Goal: Information Seeking & Learning: Find specific fact

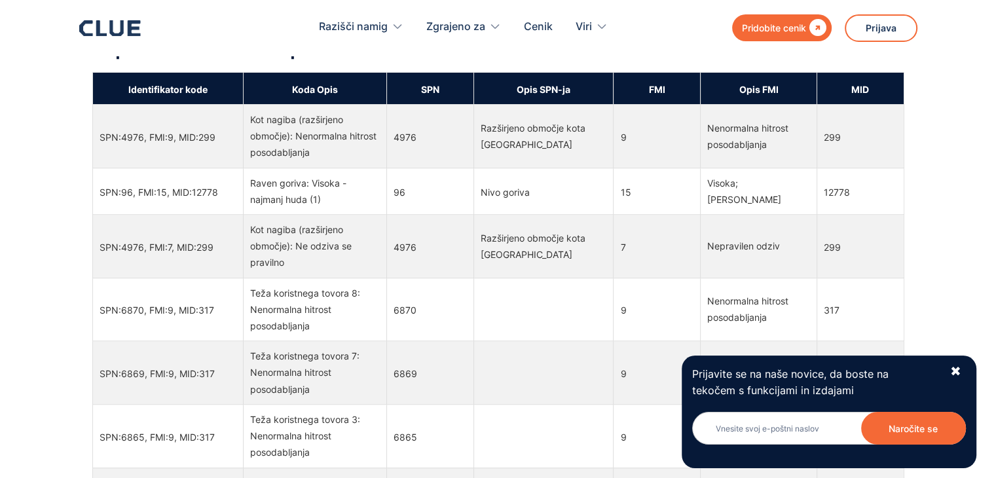
scroll to position [917, 0]
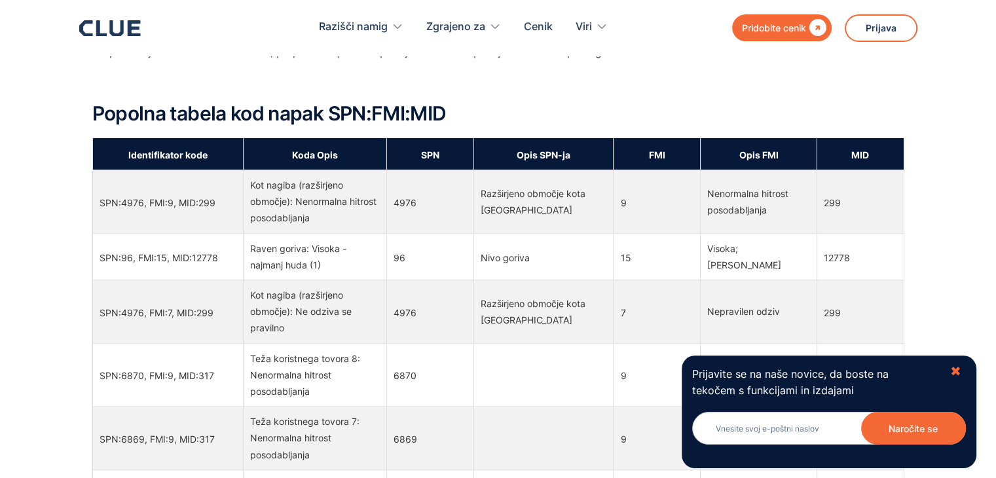
click at [962, 368] on div "Prijavite se na naše novice, da boste na tekočem s funkcijami in izdajami Newsl…" at bounding box center [829, 412] width 295 height 113
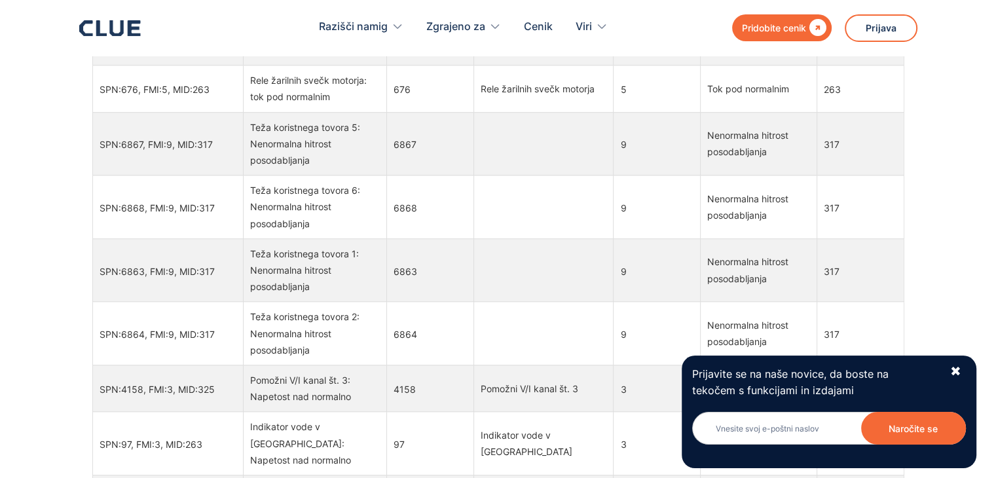
scroll to position [393, 0]
click at [956, 367] on font "✖" at bounding box center [956, 372] width 11 height 16
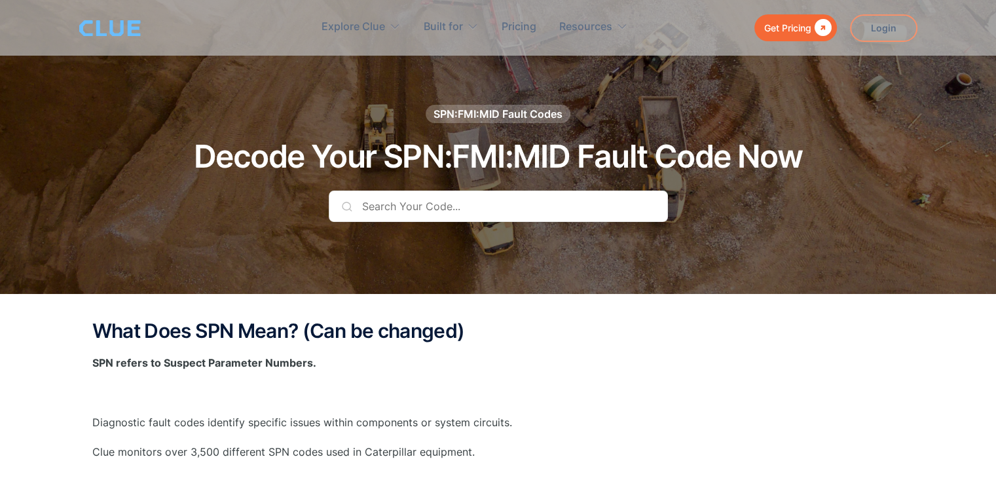
scroll to position [0, 0]
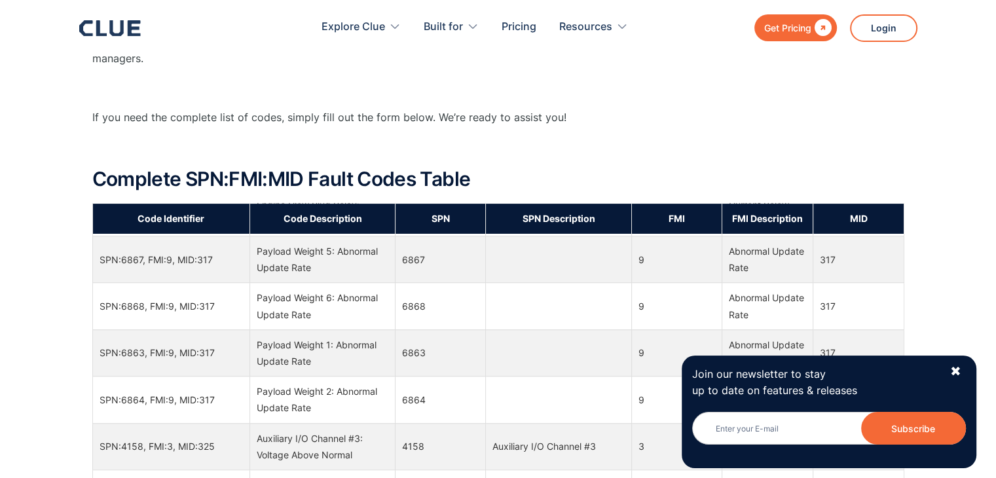
scroll to position [786, 0]
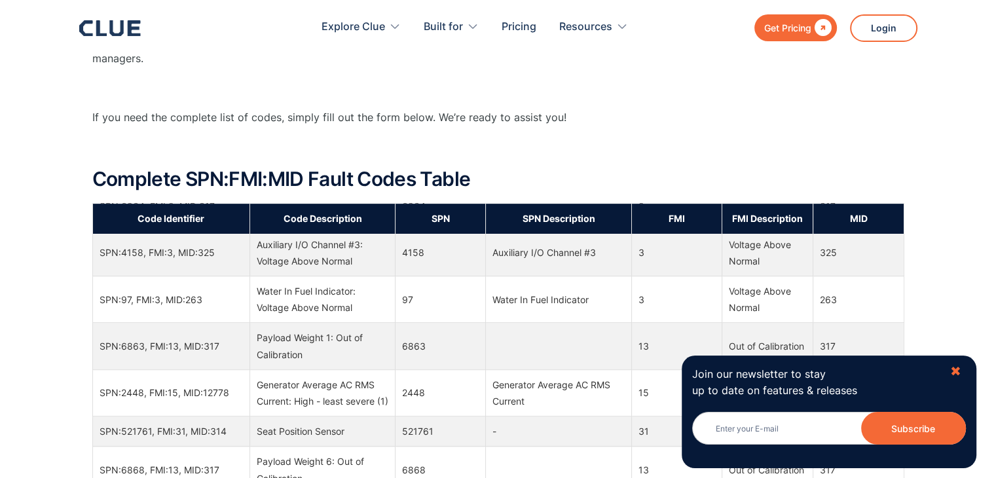
click at [954, 373] on div "✖" at bounding box center [956, 372] width 11 height 16
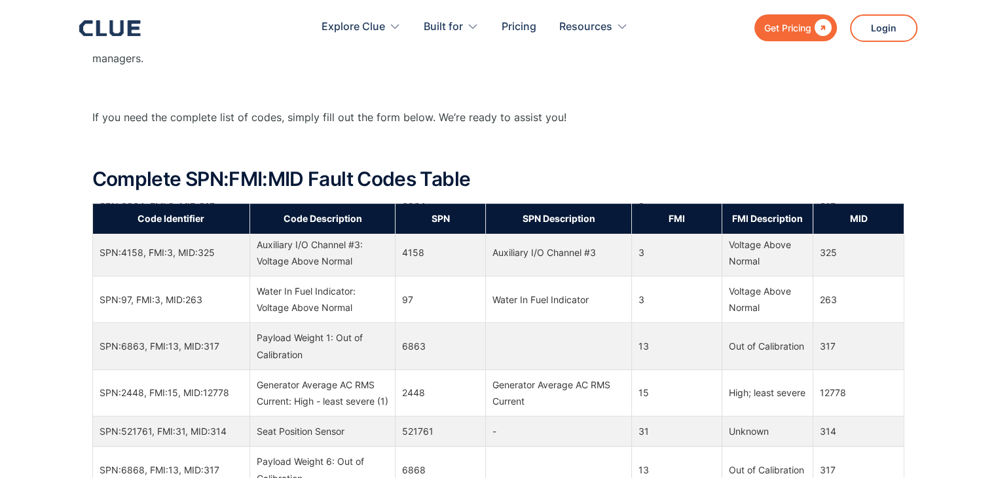
drag, startPoint x: 991, startPoint y: 0, endPoint x: 626, endPoint y: 95, distance: 377.7
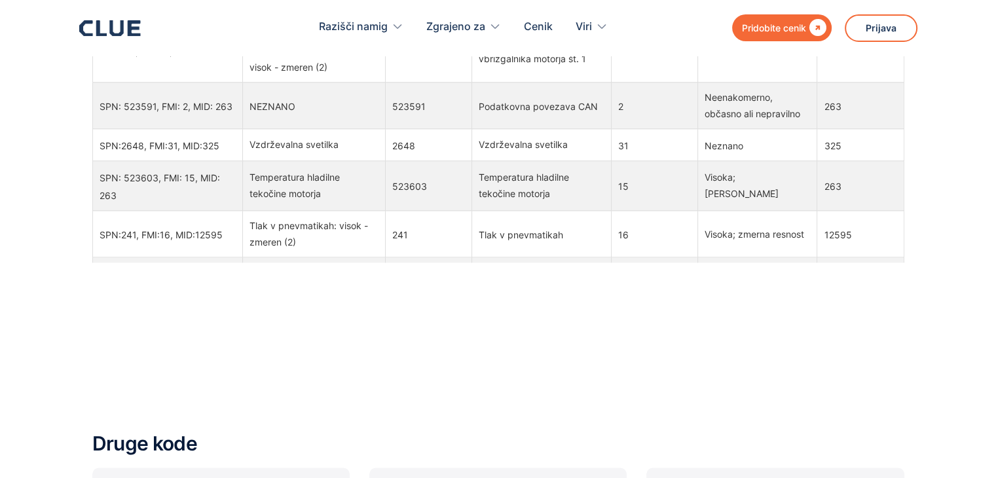
scroll to position [4624, 0]
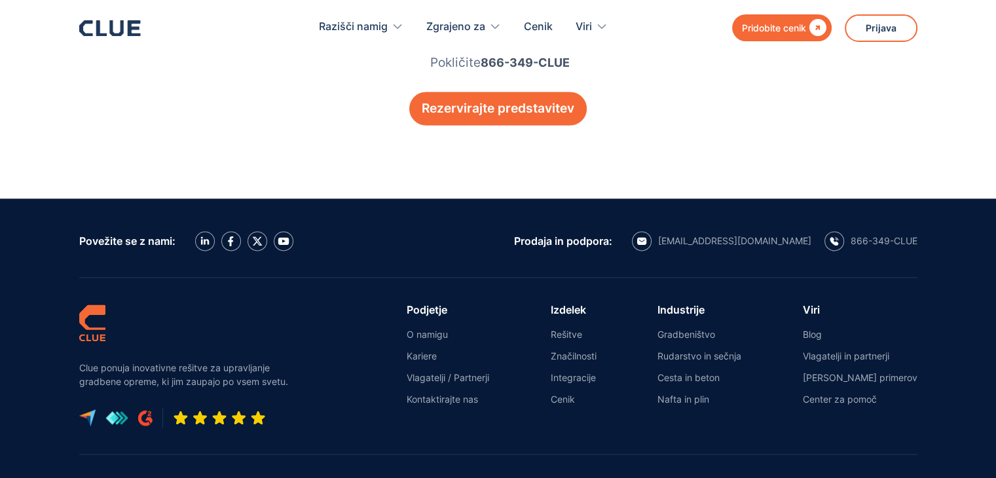
scroll to position [1992, 0]
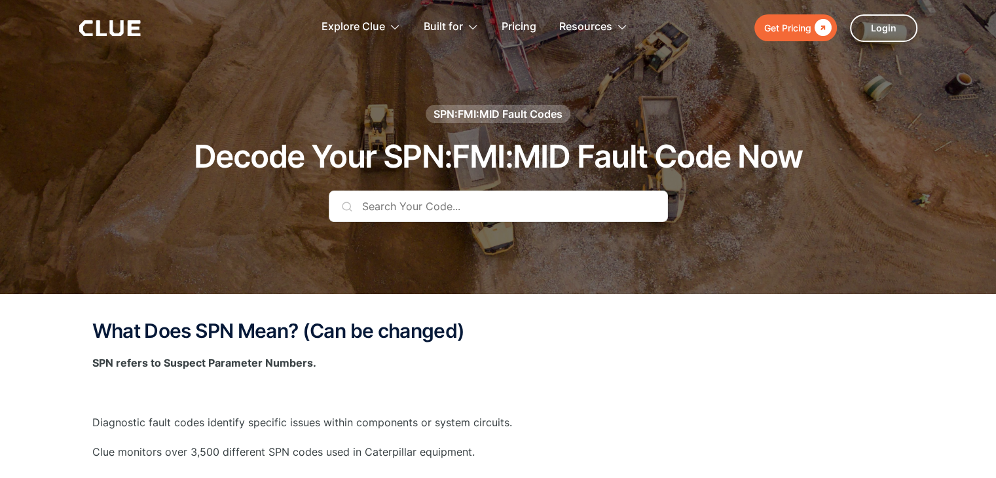
click at [377, 207] on input "text" at bounding box center [498, 206] width 339 height 31
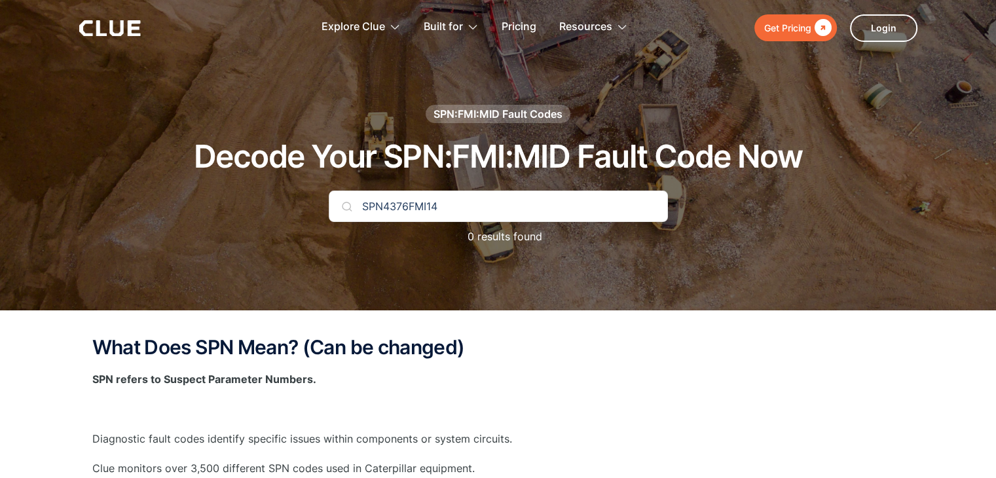
click at [524, 209] on input "SPN4376FMI14" at bounding box center [498, 206] width 339 height 31
click at [347, 205] on img at bounding box center [347, 206] width 10 height 10
click at [383, 202] on input "SPN4376FMI14" at bounding box center [498, 206] width 339 height 31
click at [405, 204] on input "4376FMI14" at bounding box center [498, 206] width 339 height 31
type input "4376 14"
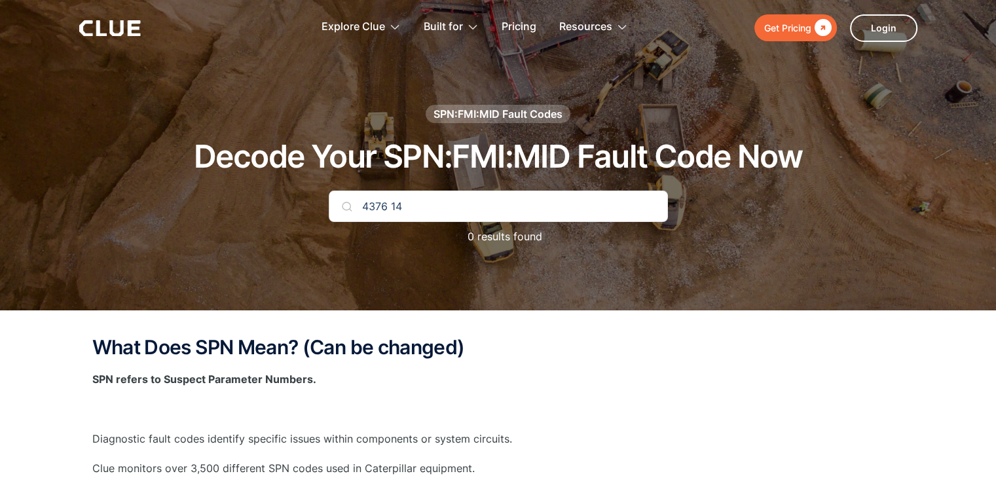
drag, startPoint x: 546, startPoint y: 217, endPoint x: 343, endPoint y: 206, distance: 203.3
click at [540, 212] on input "4376 14" at bounding box center [498, 206] width 339 height 31
click at [348, 207] on img at bounding box center [347, 206] width 10 height 10
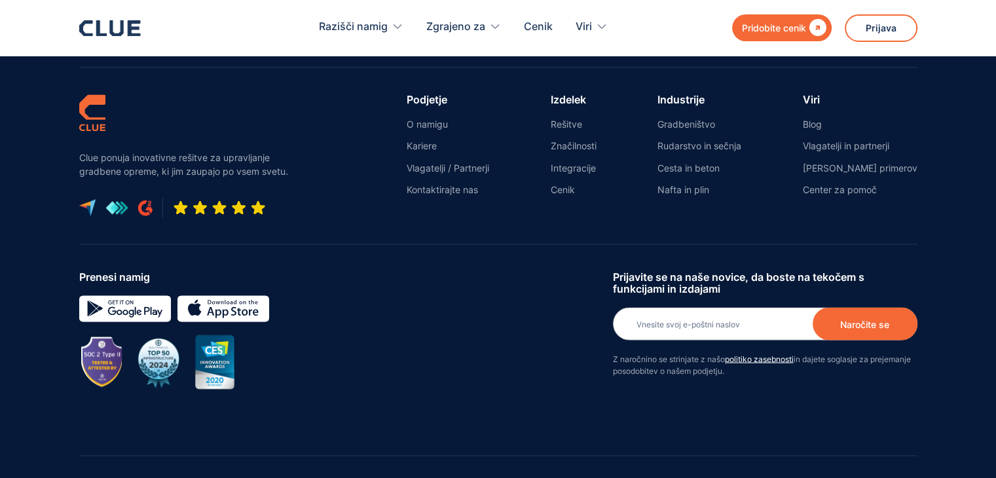
scroll to position [2280, 0]
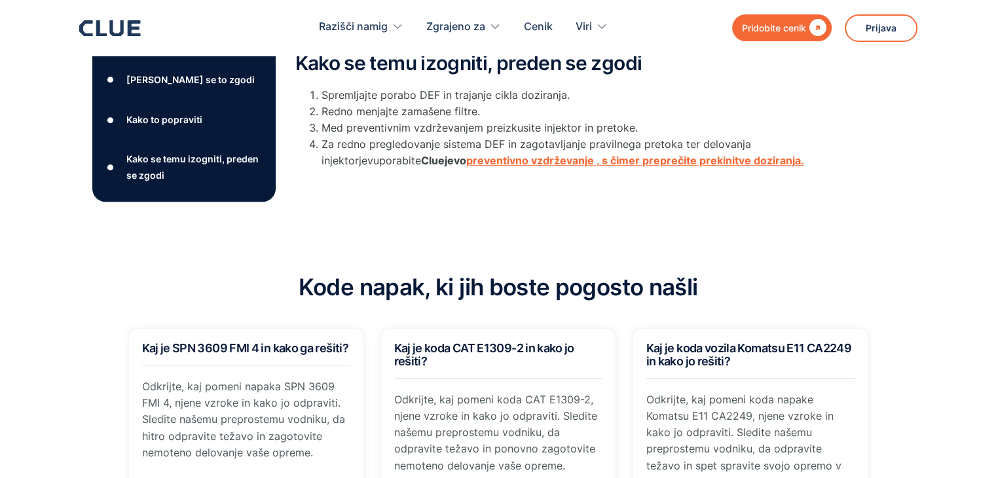
scroll to position [721, 0]
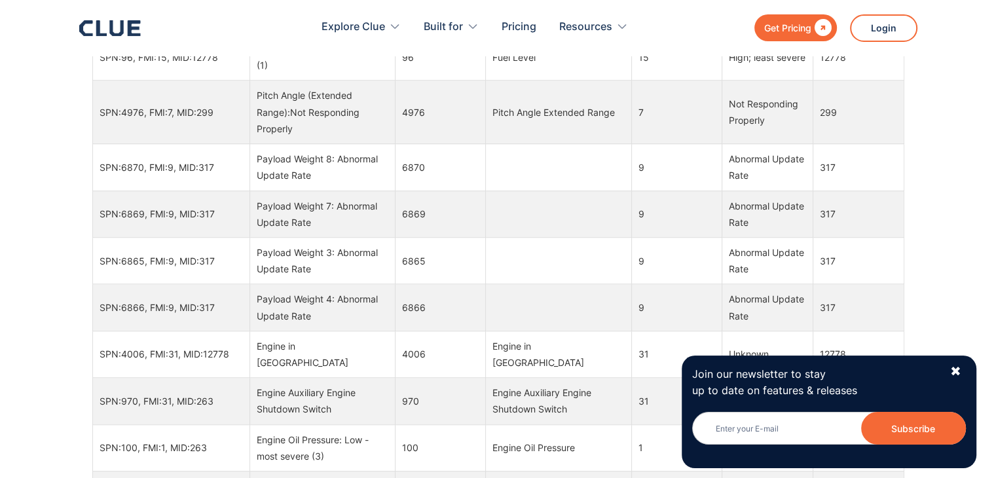
scroll to position [197, 0]
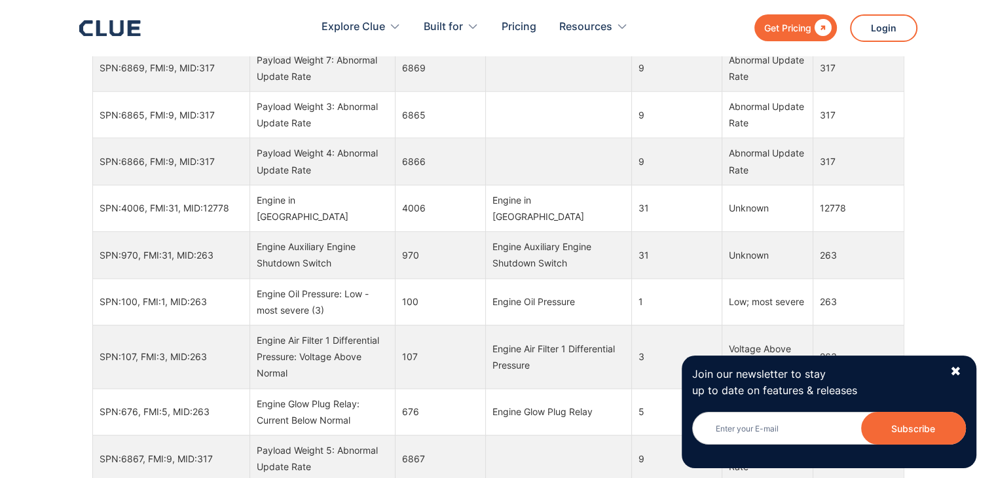
drag, startPoint x: 955, startPoint y: 374, endPoint x: 943, endPoint y: 366, distance: 14.5
click at [955, 374] on div "✖" at bounding box center [956, 372] width 11 height 16
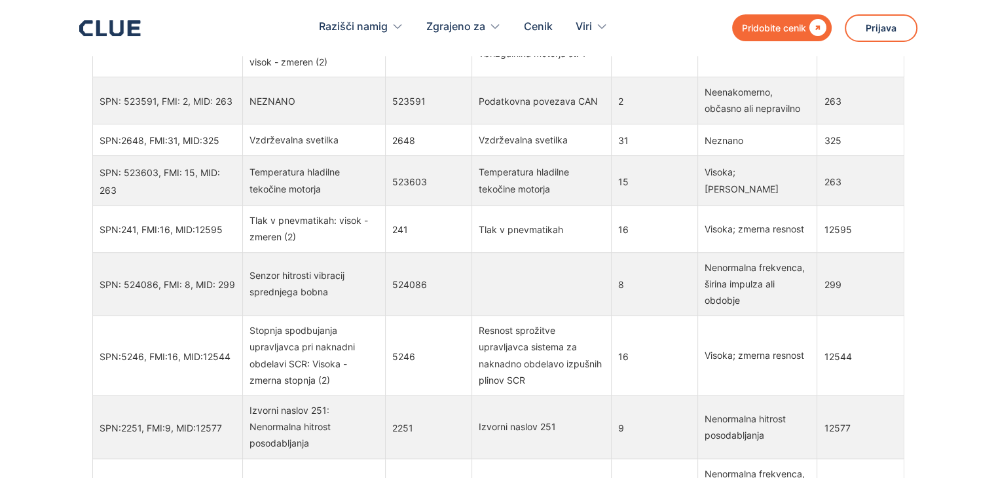
scroll to position [4933, 0]
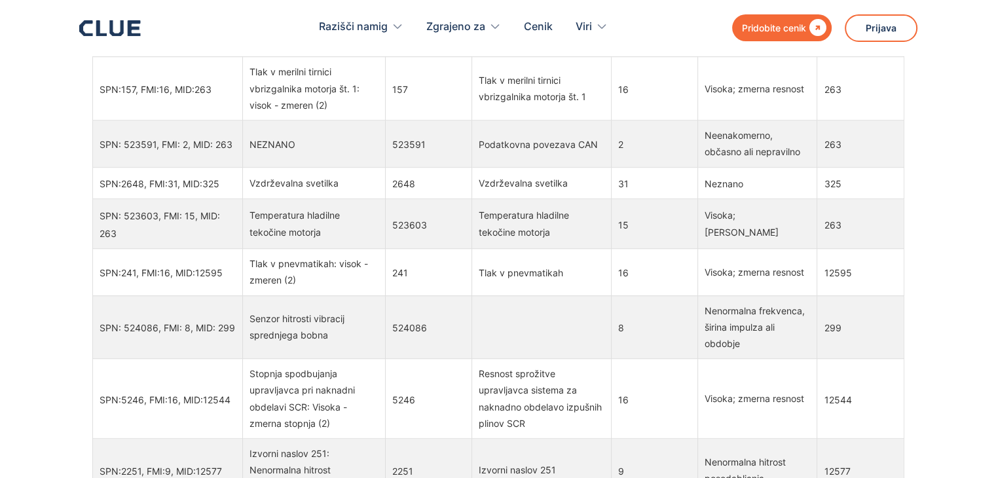
click at [943, 172] on div "Kaj pomeni SPN? (Lahko se spremeni) SPN se nanaša na številke sumljivih paramet…" at bounding box center [498, 50] width 996 height 1609
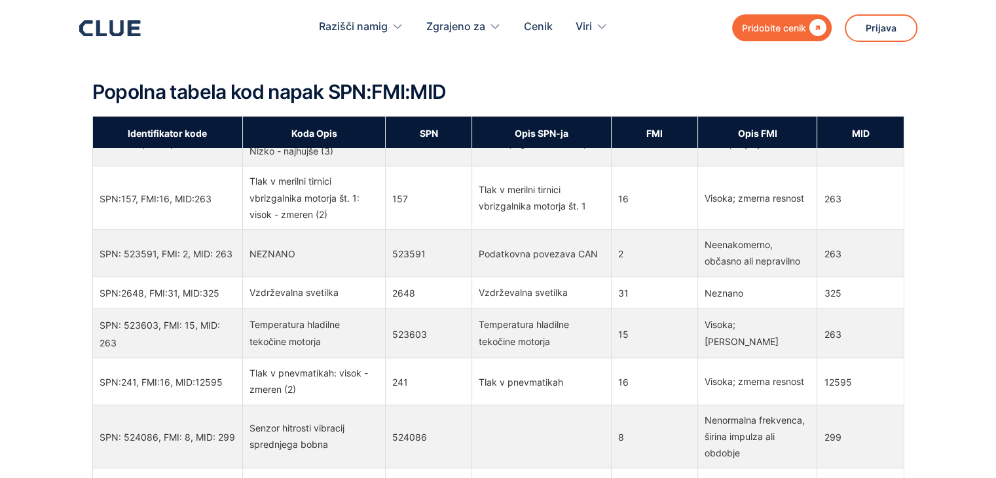
scroll to position [786, 0]
